Goal: Navigation & Orientation: Find specific page/section

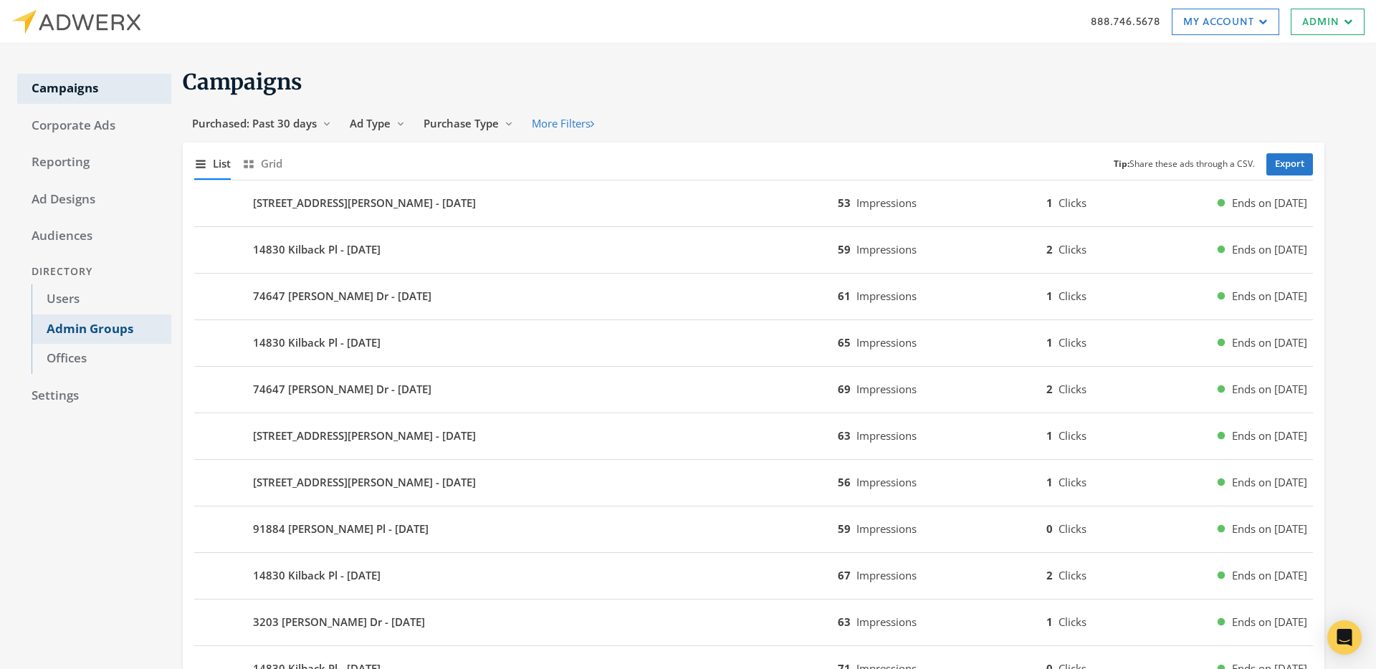
click at [85, 337] on link "Admin Groups" at bounding box center [102, 330] width 140 height 30
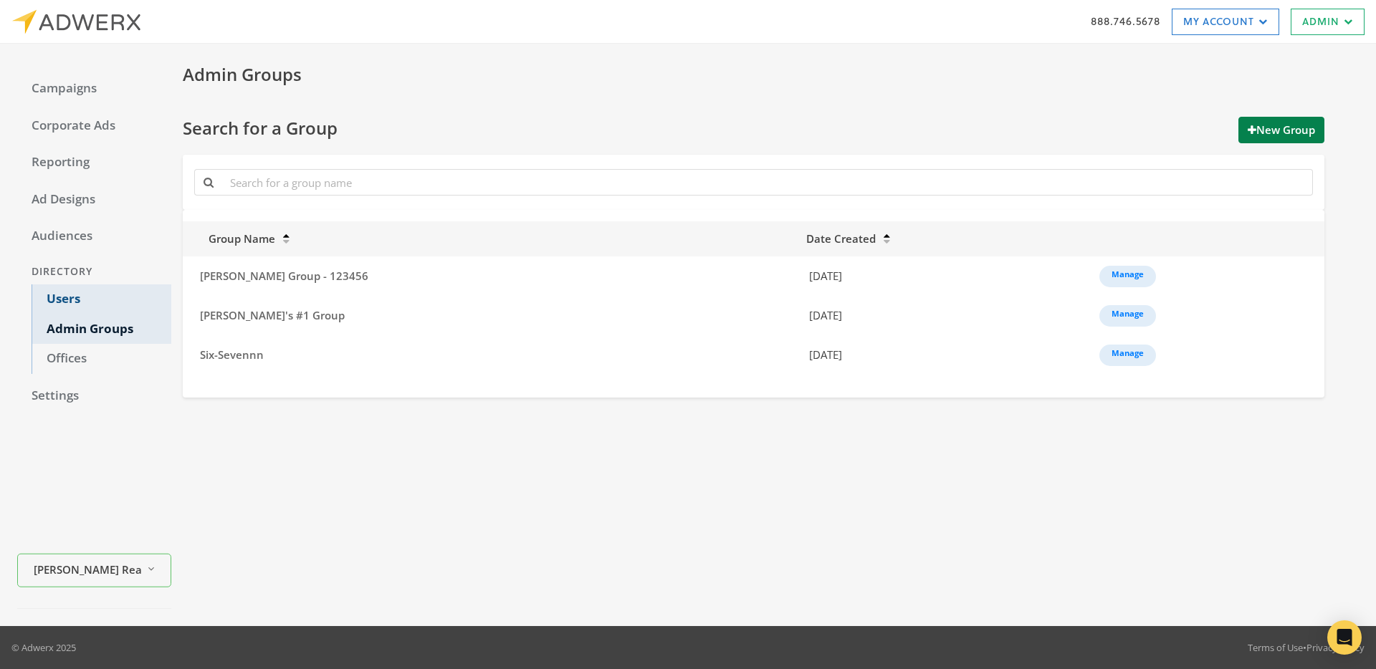
click at [85, 293] on link "Users" at bounding box center [102, 299] width 140 height 30
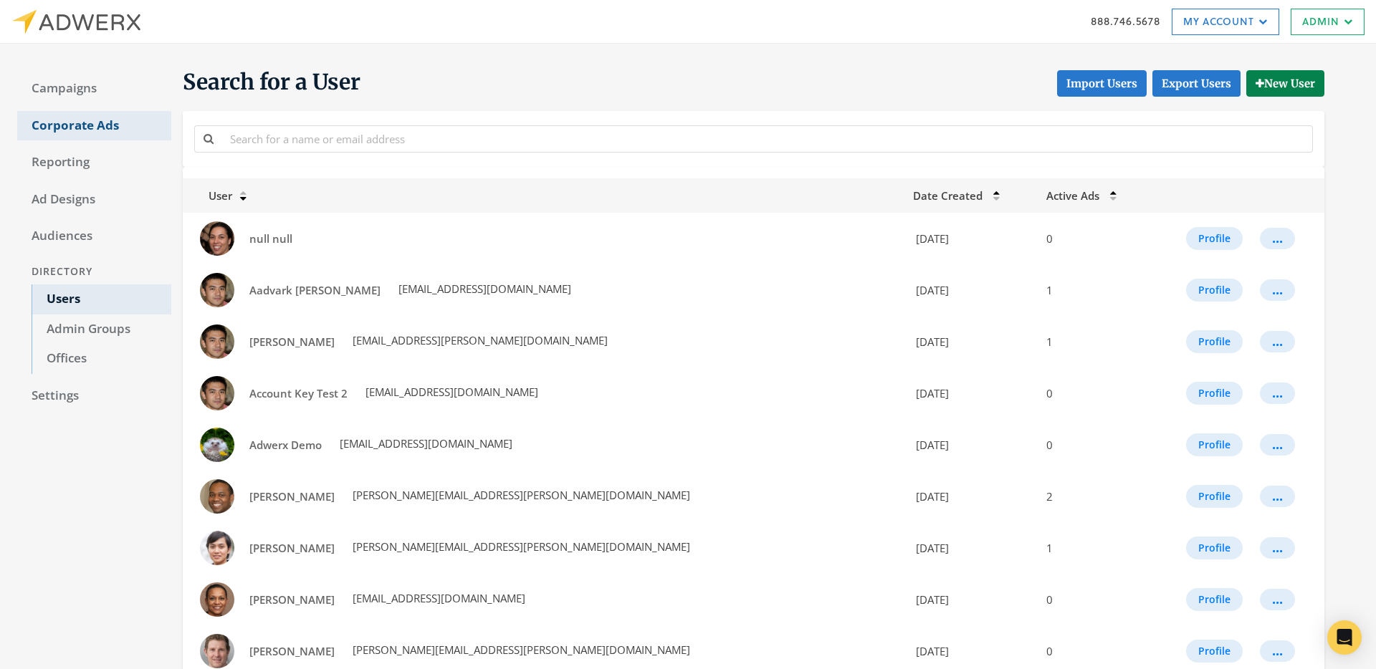
click at [66, 119] on link "Corporate Ads" at bounding box center [94, 126] width 154 height 30
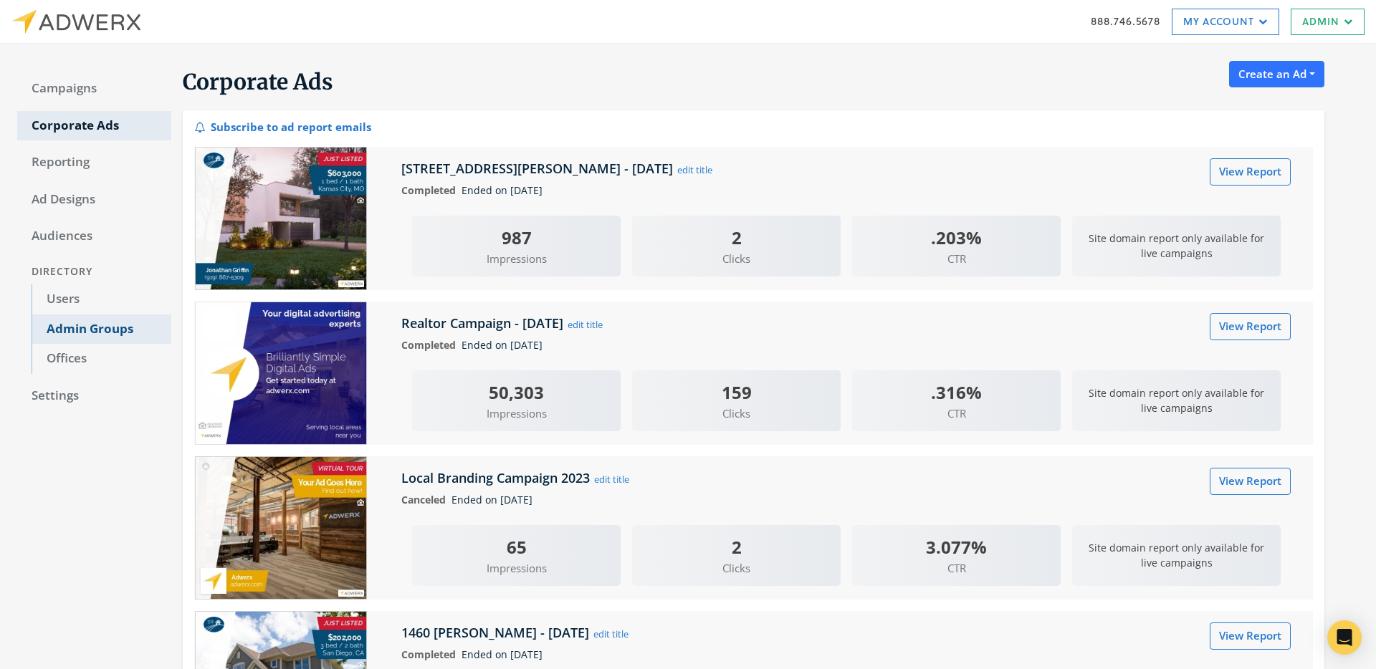
click at [91, 327] on link "Admin Groups" at bounding box center [102, 330] width 140 height 30
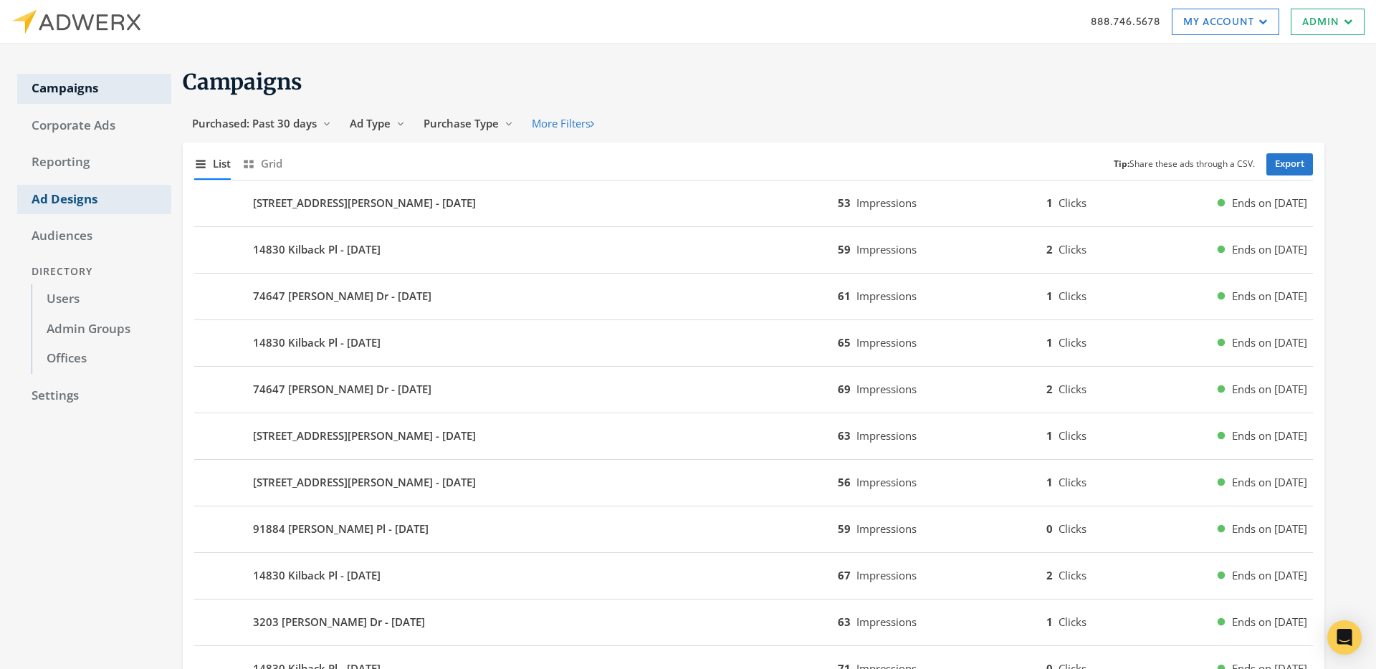
click at [49, 198] on link "Ad Designs" at bounding box center [94, 200] width 154 height 30
